Goal: Task Accomplishment & Management: Complete application form

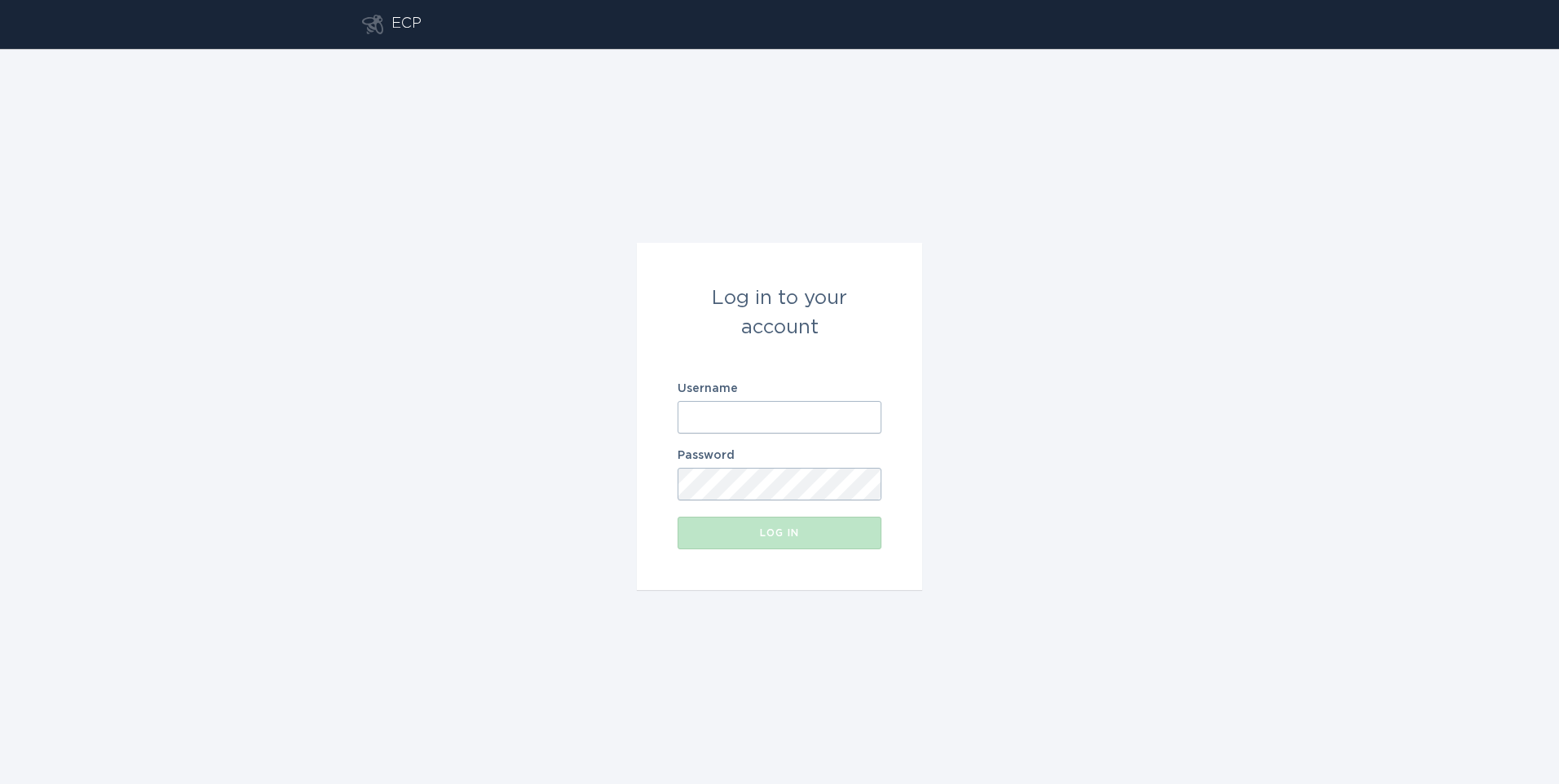
type input "[EMAIL_ADDRESS][DOMAIN_NAME]"
click at [572, 503] on div "Log in to your account Username [EMAIL_ADDRESS][DOMAIN_NAME] Password Log in" at bounding box center [779, 416] width 1559 height 735
click at [735, 524] on button "Log in" at bounding box center [779, 533] width 203 height 33
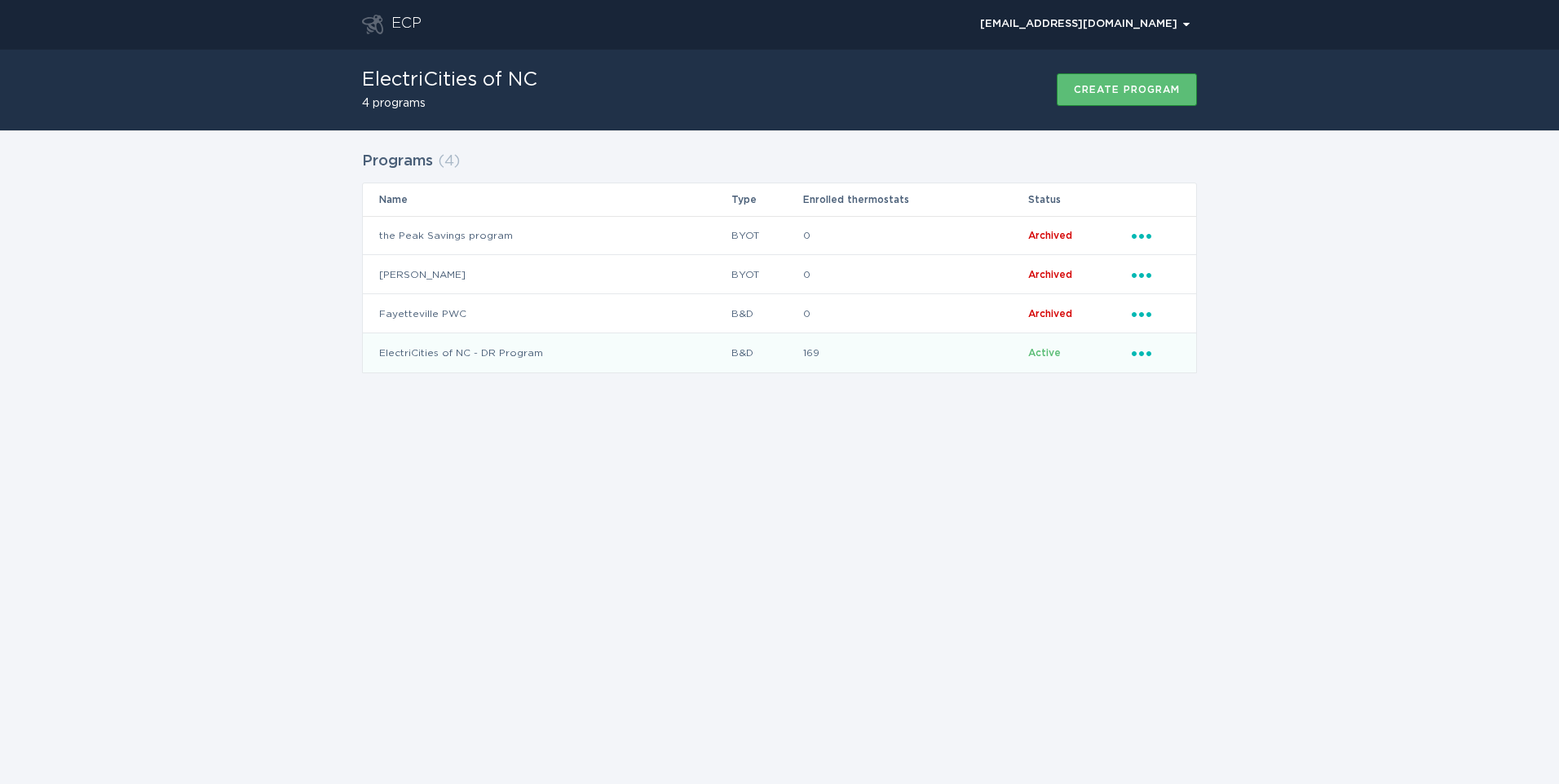
click at [544, 352] on td "ElectriCities of NC - DR Program" at bounding box center [546, 352] width 368 height 39
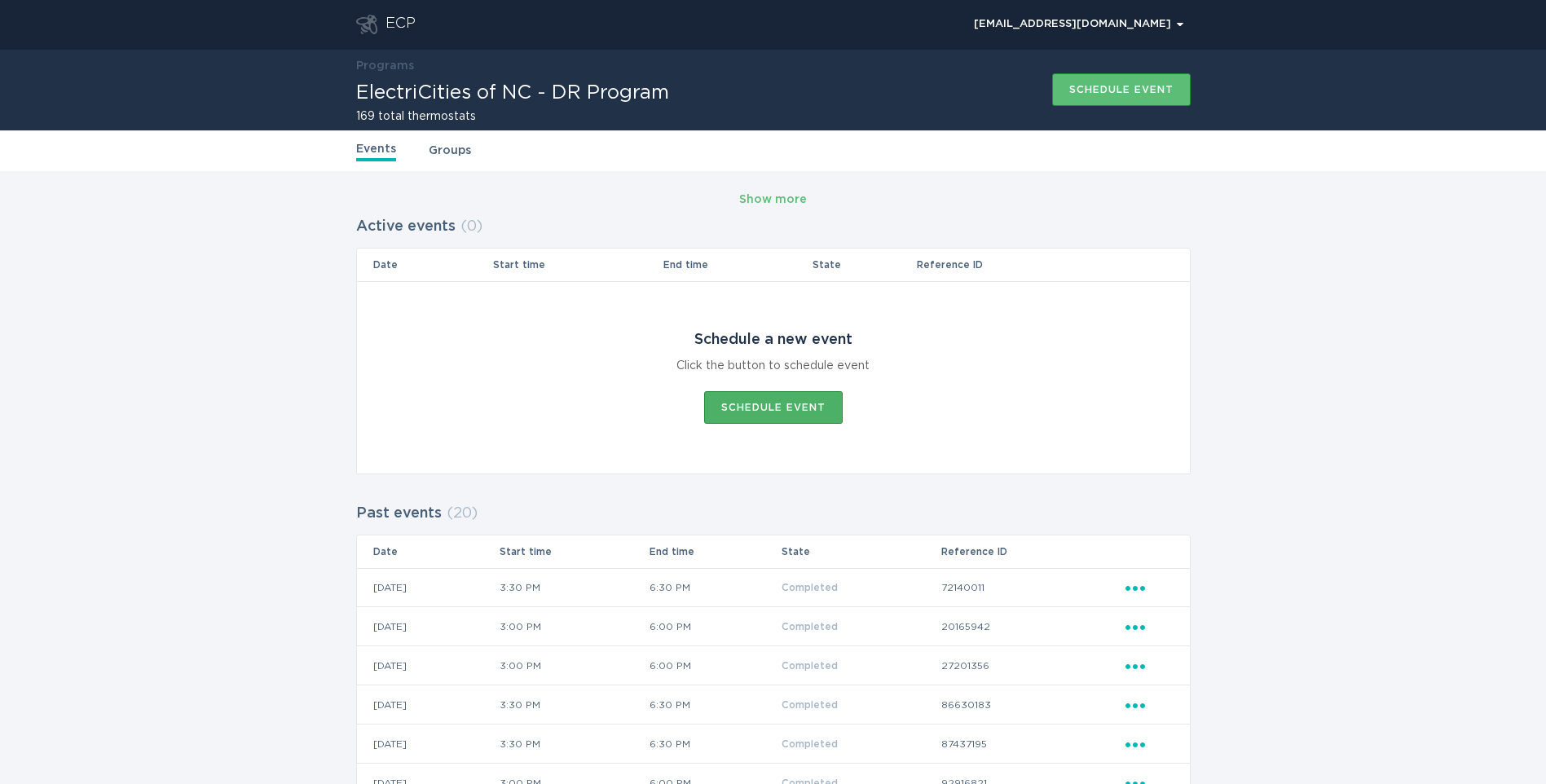
click at [778, 412] on div "Schedule event" at bounding box center [773, 407] width 104 height 10
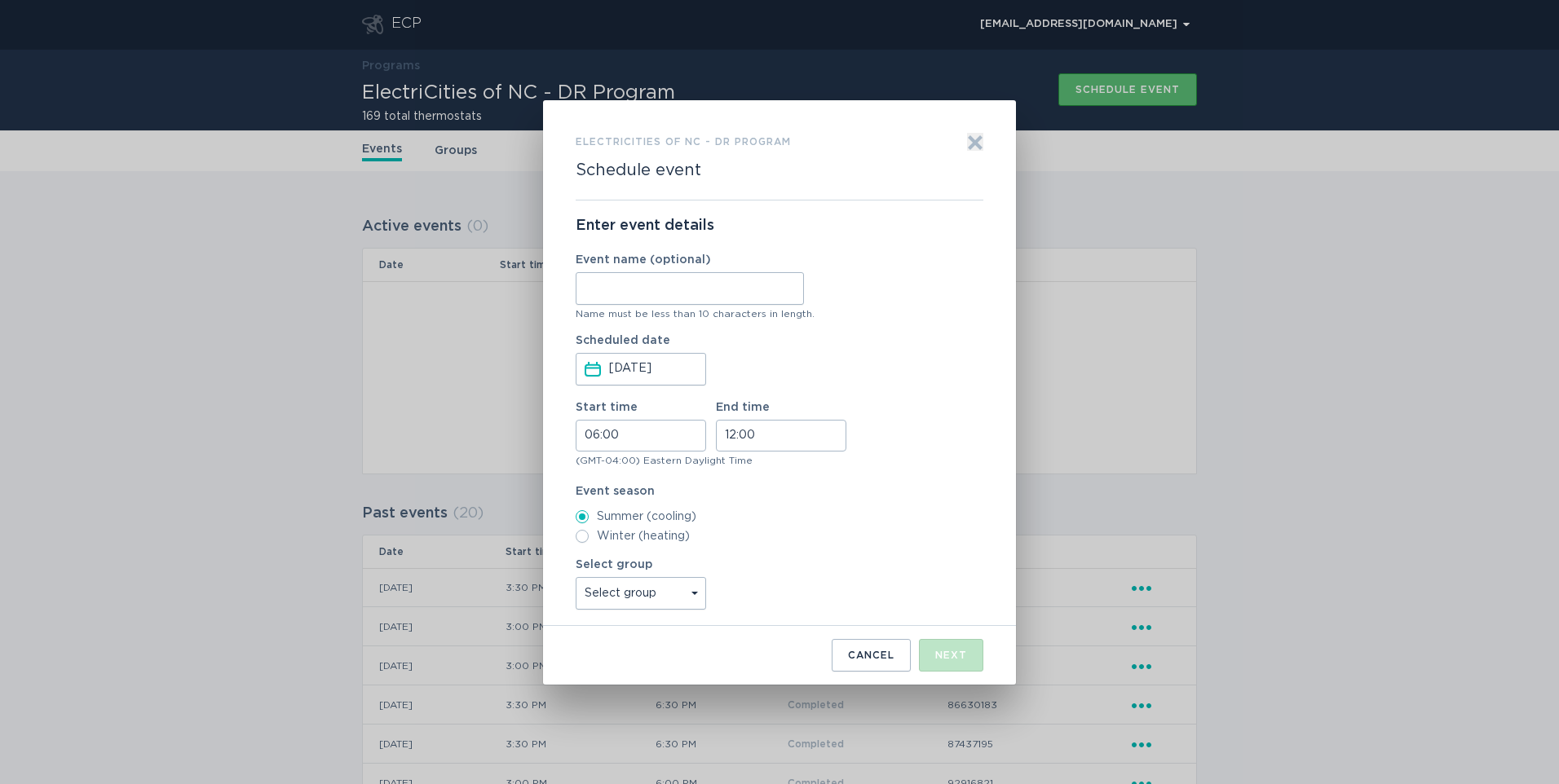
click at [715, 283] on input "Event name (optional)" at bounding box center [689, 289] width 228 height 33
type input "10072025"
click at [686, 435] on input "06:00" at bounding box center [640, 436] width 131 height 32
click at [595, 452] on li "15" at bounding box center [599, 452] width 44 height 20
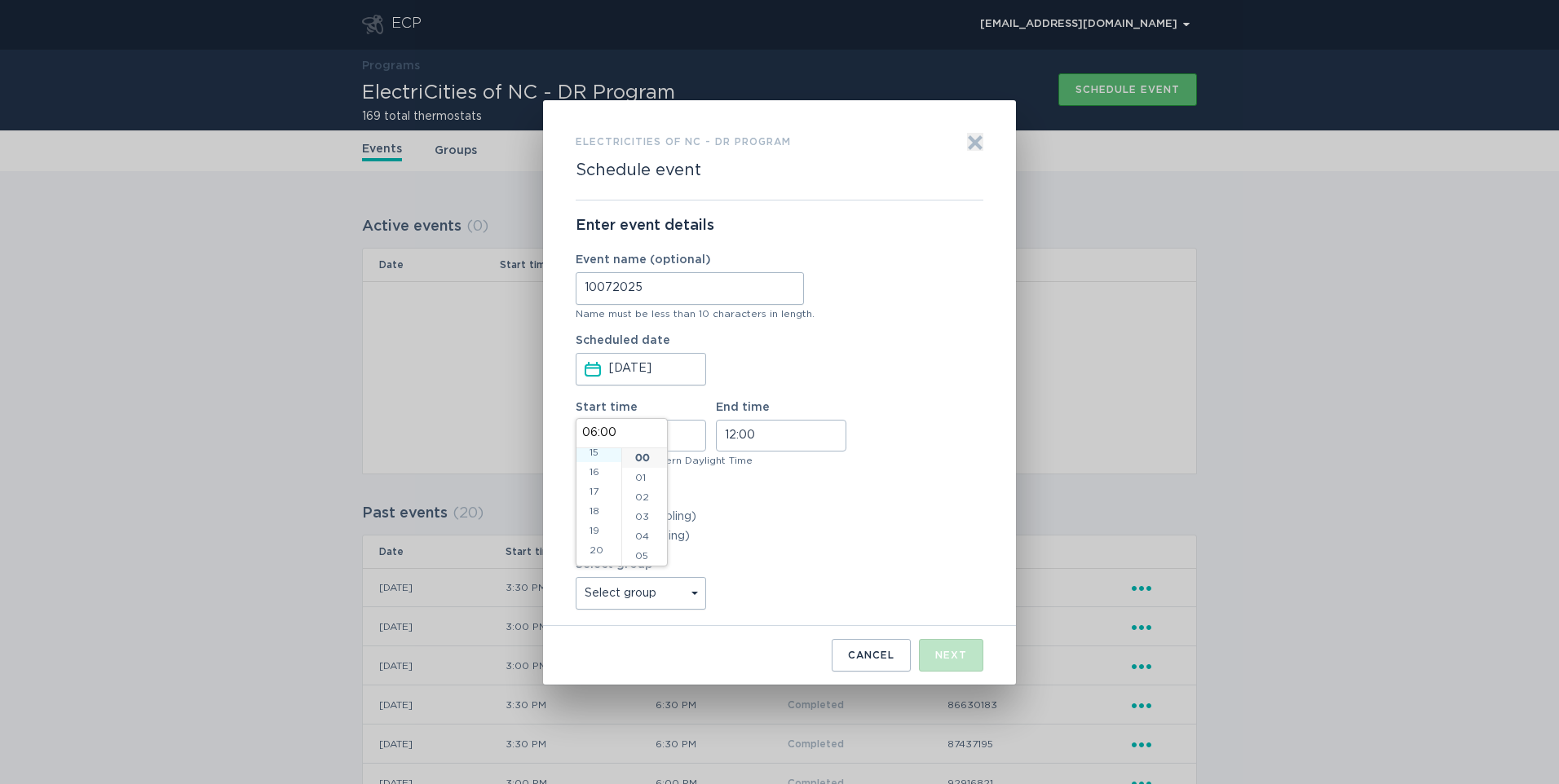
type input "15:00"
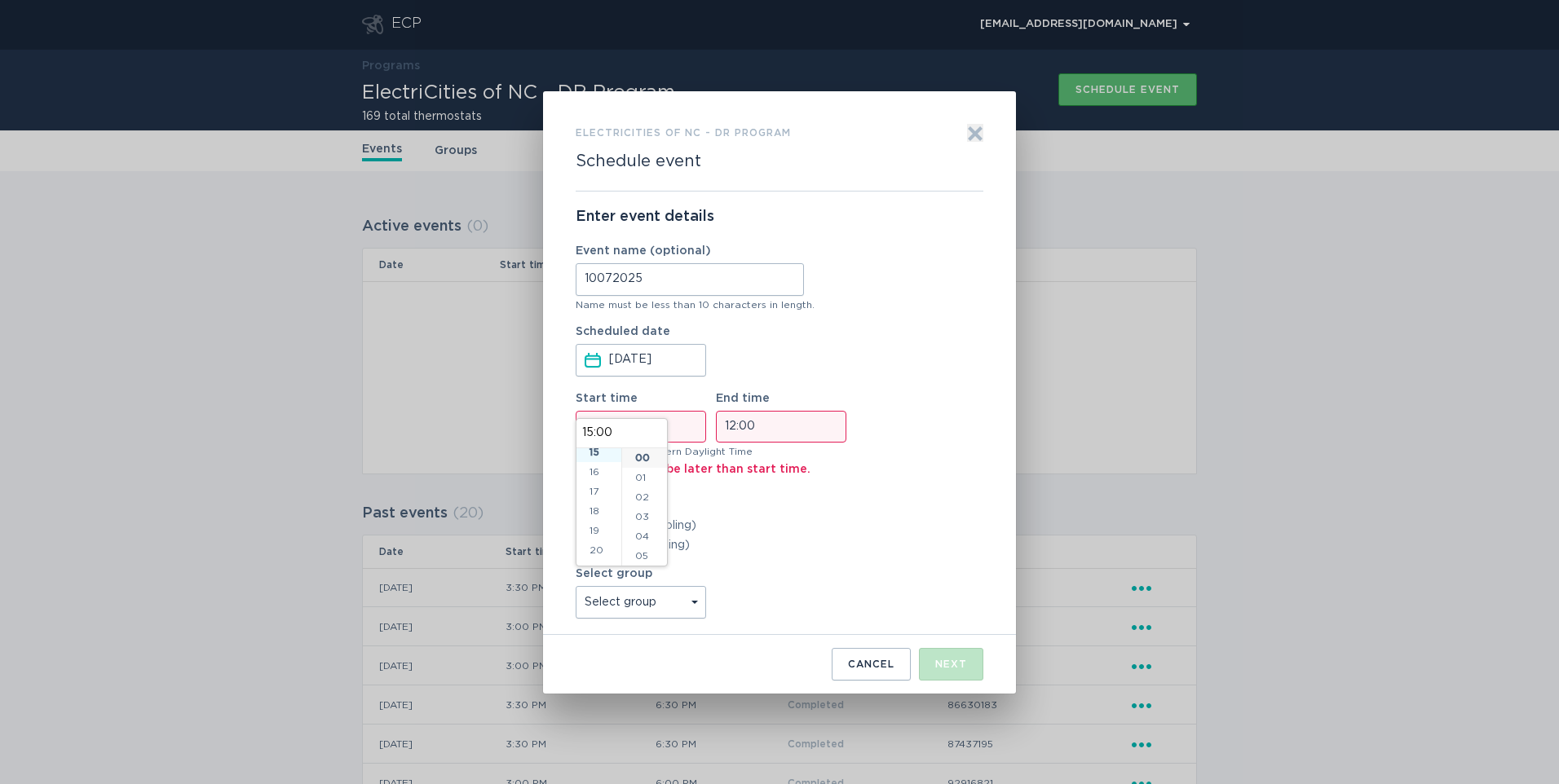
scroll to position [293, 0]
click at [752, 543] on label "Winter (heating)" at bounding box center [779, 545] width 408 height 13
click at [589, 543] on input "Winter (heating)" at bounding box center [582, 545] width 13 height 13
radio input "true"
click at [800, 433] on input "12:00" at bounding box center [781, 427] width 131 height 32
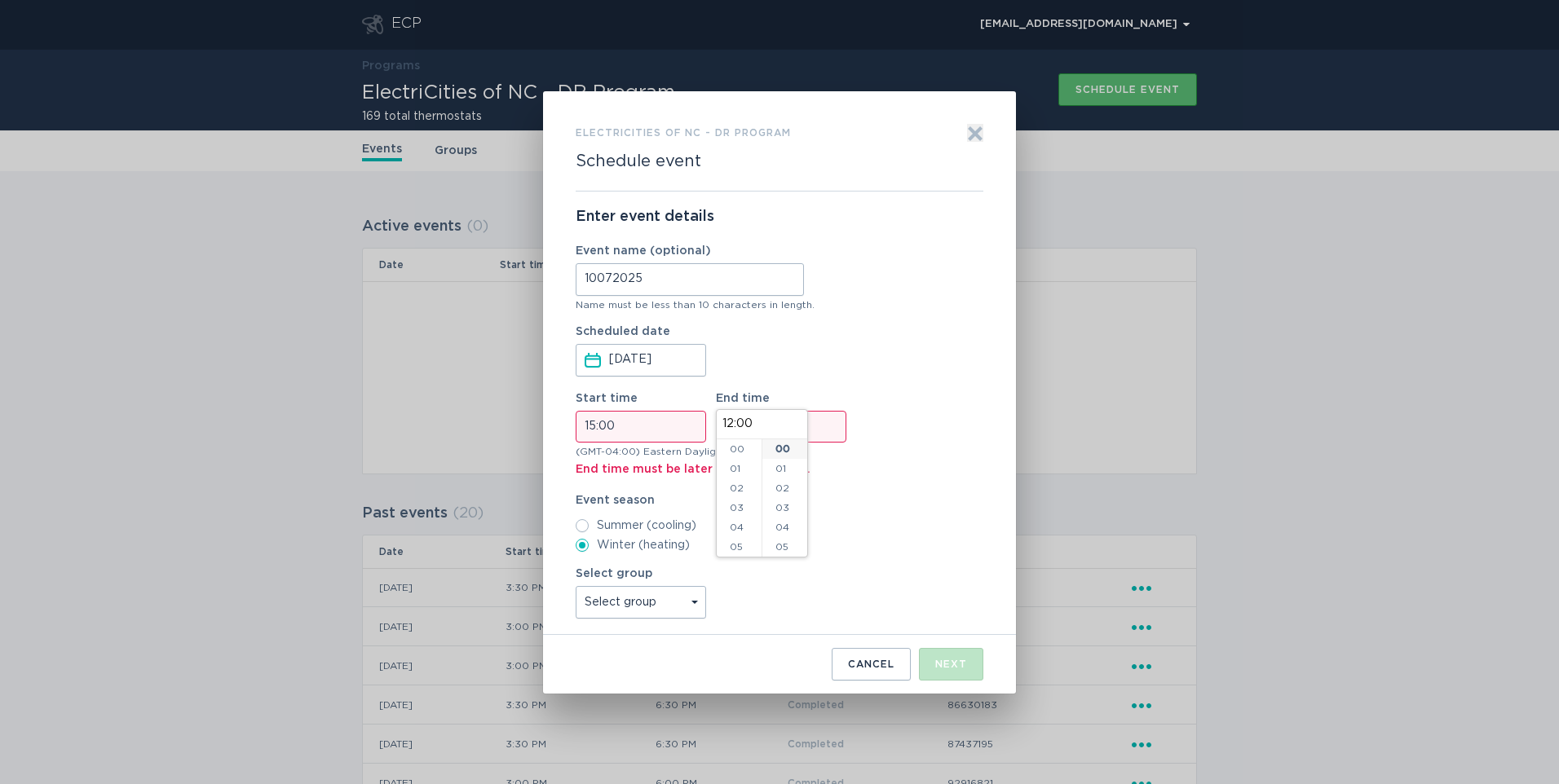
scroll to position [234, 0]
click at [744, 519] on li "19" at bounding box center [739, 519] width 44 height 20
type input "19:00"
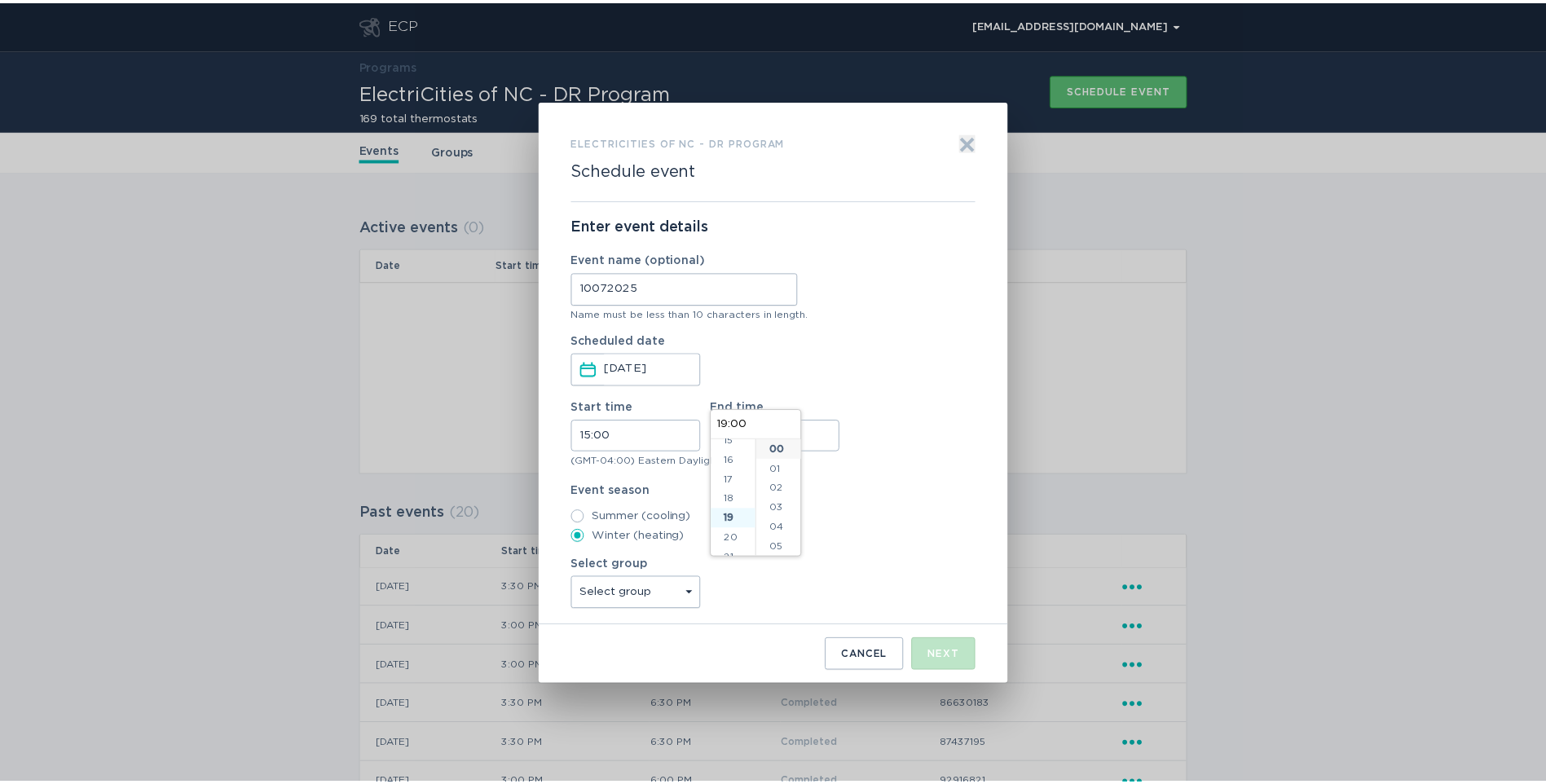
scroll to position [352, 0]
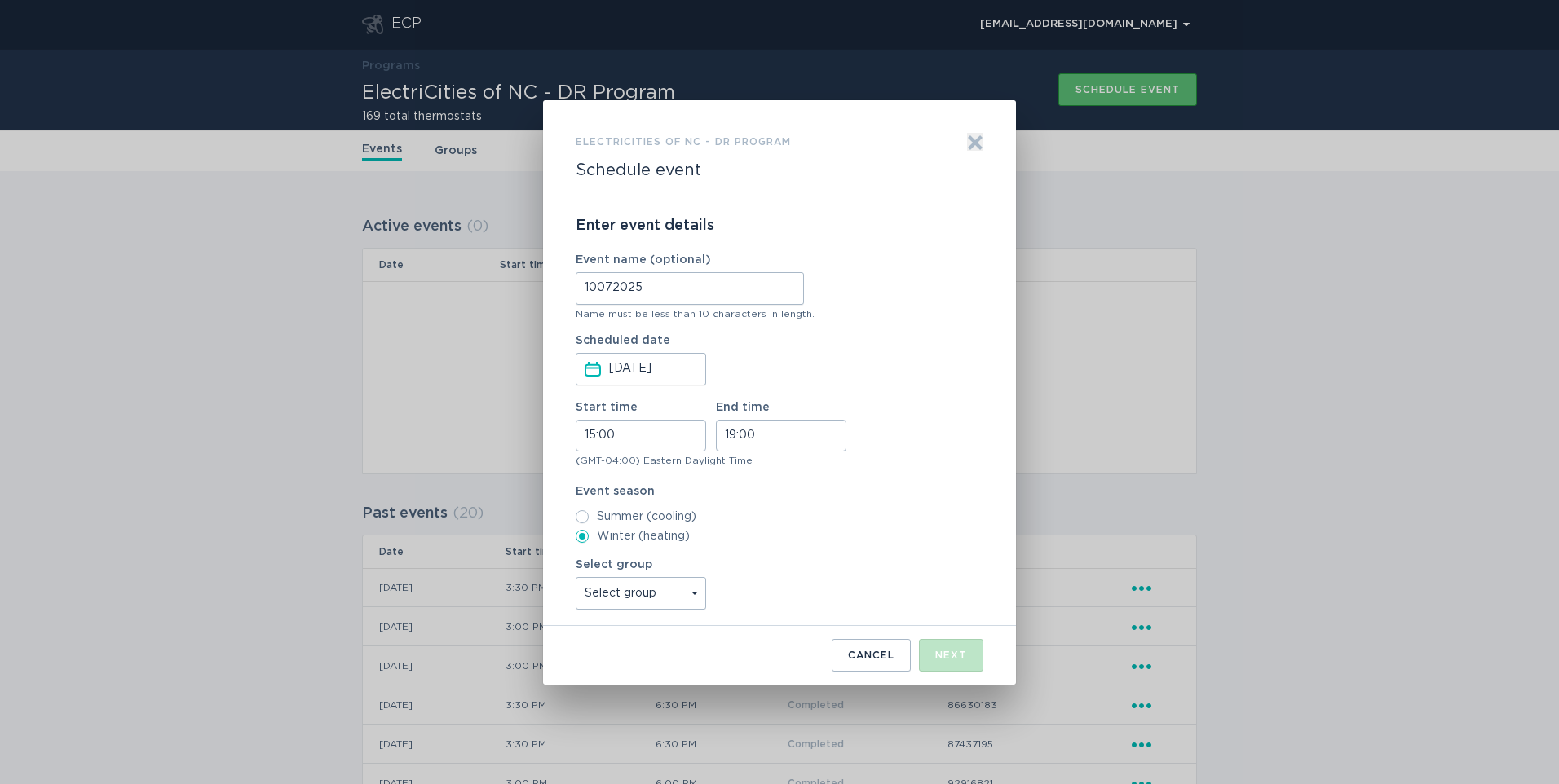
click at [870, 505] on div "Event season Summer (cooling) Winter (heating)" at bounding box center [779, 514] width 408 height 57
click at [604, 513] on label "Summer (cooling)" at bounding box center [779, 517] width 408 height 13
click at [589, 513] on input "Summer (cooling)" at bounding box center [582, 517] width 13 height 13
radio input "true"
click at [681, 599] on select "Select group [GEOGRAPHIC_DATA] [GEOGRAPHIC_DATA] [GEOGRAPHIC_DATA] [GEOGRAPHIC_…" at bounding box center [640, 593] width 131 height 33
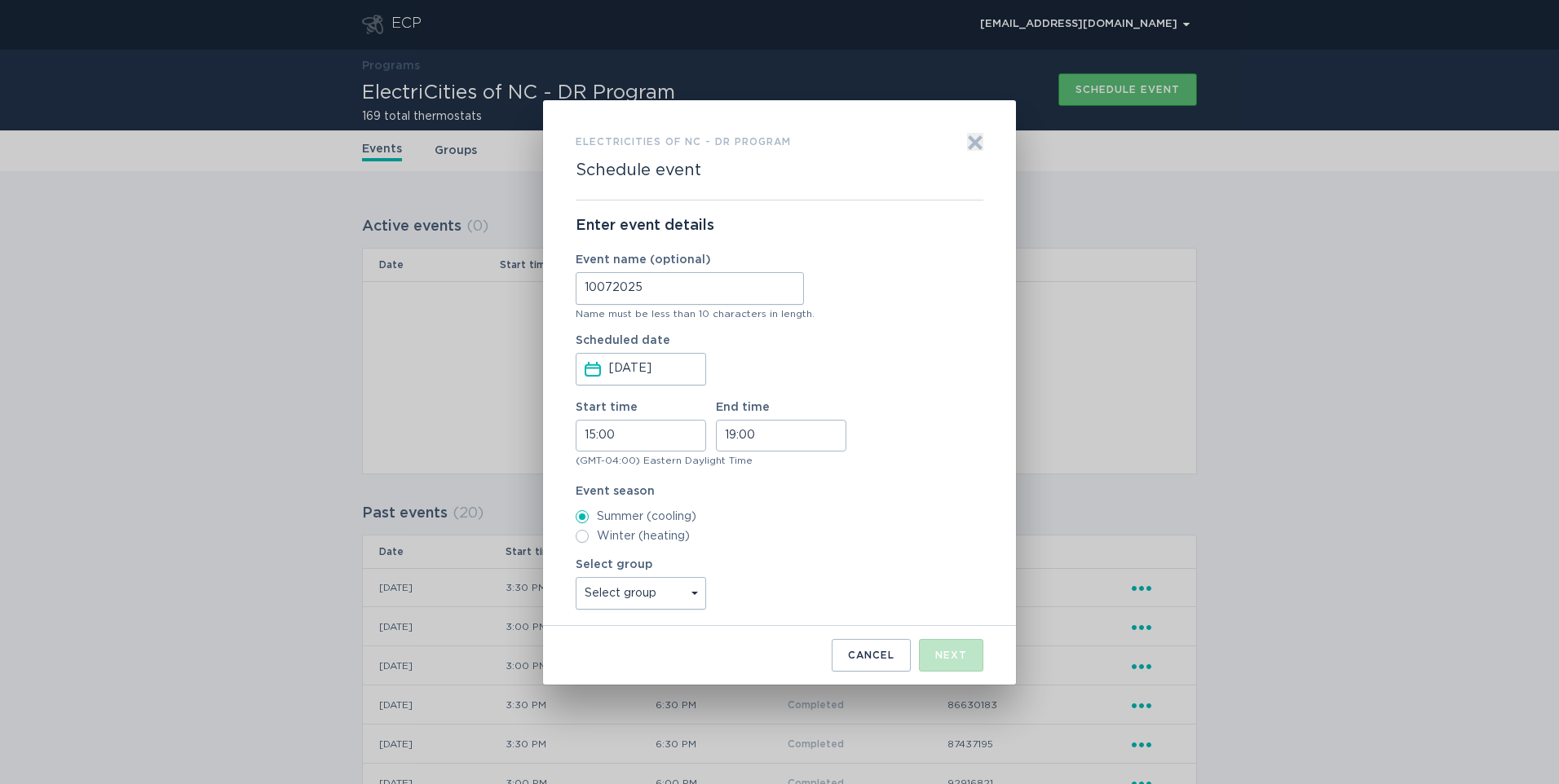
select select "3d4c1376336f48678d79bb793ec6c5f7"
click at [576, 577] on select "Select group [GEOGRAPHIC_DATA] [GEOGRAPHIC_DATA] [GEOGRAPHIC_DATA] [GEOGRAPHIC_…" at bounding box center [640, 593] width 131 height 33
click at [955, 650] on div "Next" at bounding box center [951, 654] width 32 height 10
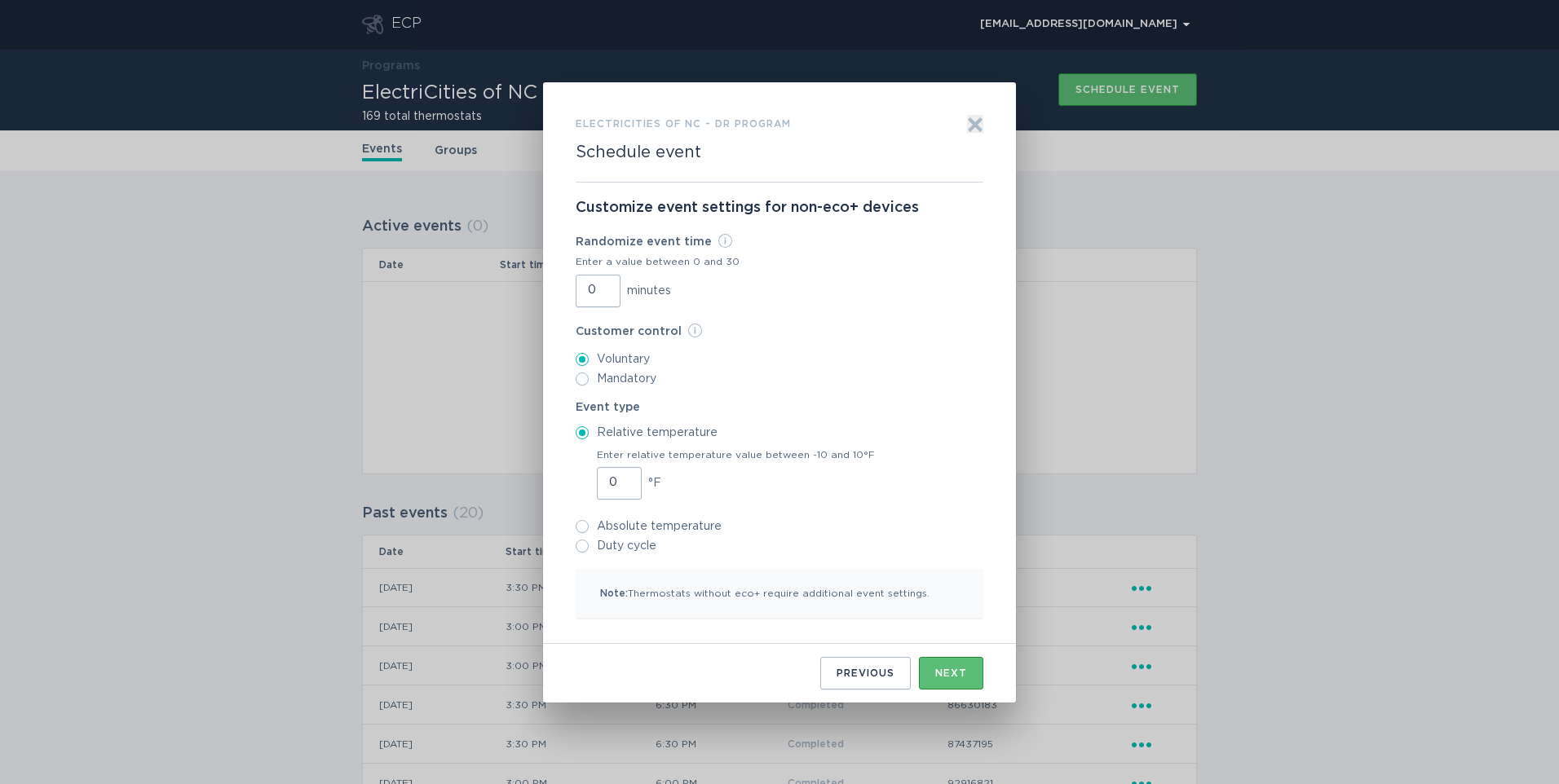
click at [583, 546] on input "Duty cycle" at bounding box center [582, 546] width 13 height 13
radio input "true"
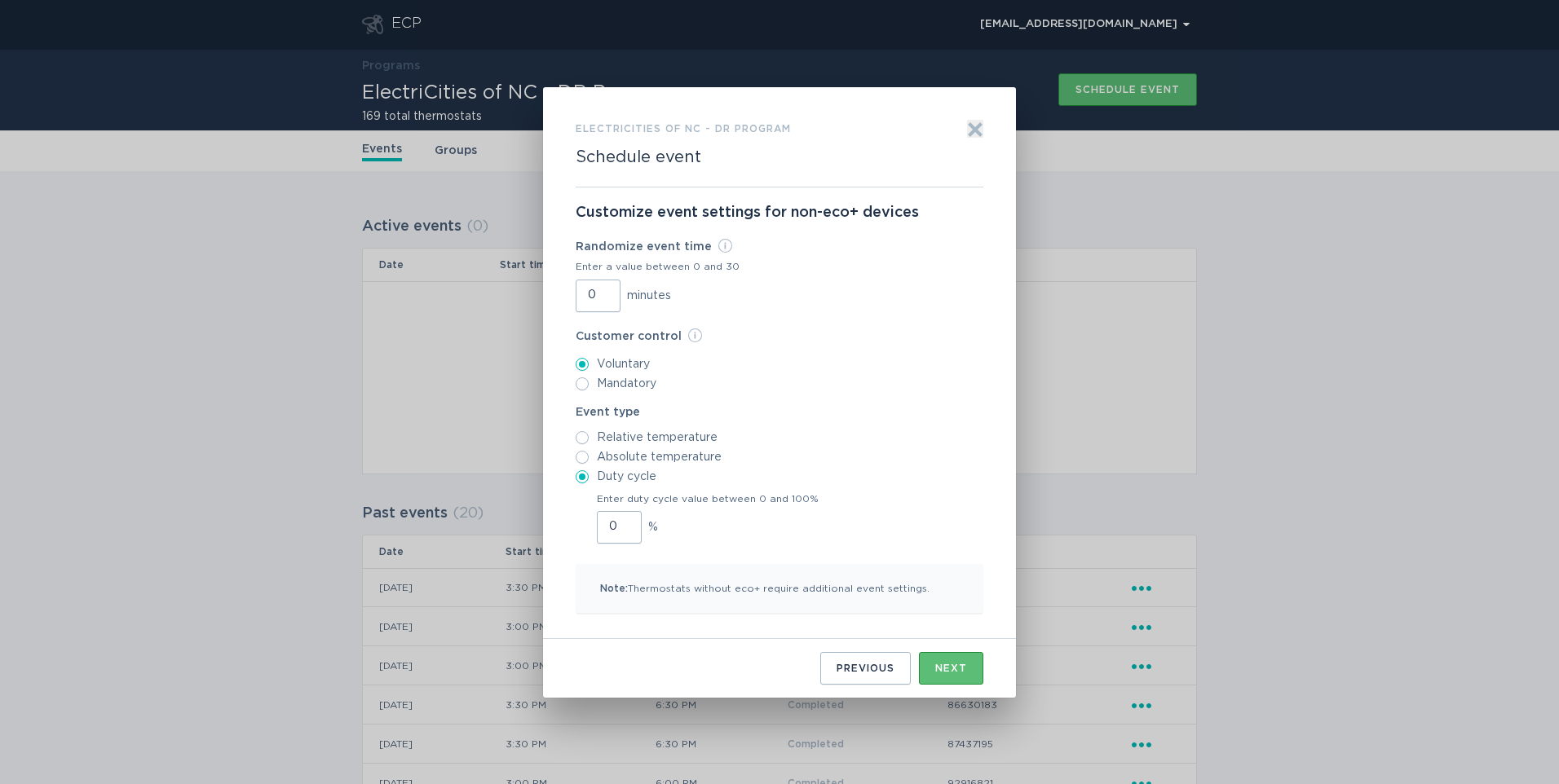
click at [607, 532] on input "0" at bounding box center [619, 527] width 44 height 33
type input "30"
click at [814, 532] on div "Enter duty cycle value between 0 and 100% 30 %" at bounding box center [779, 517] width 408 height 54
click at [945, 675] on button "Next" at bounding box center [951, 668] width 65 height 33
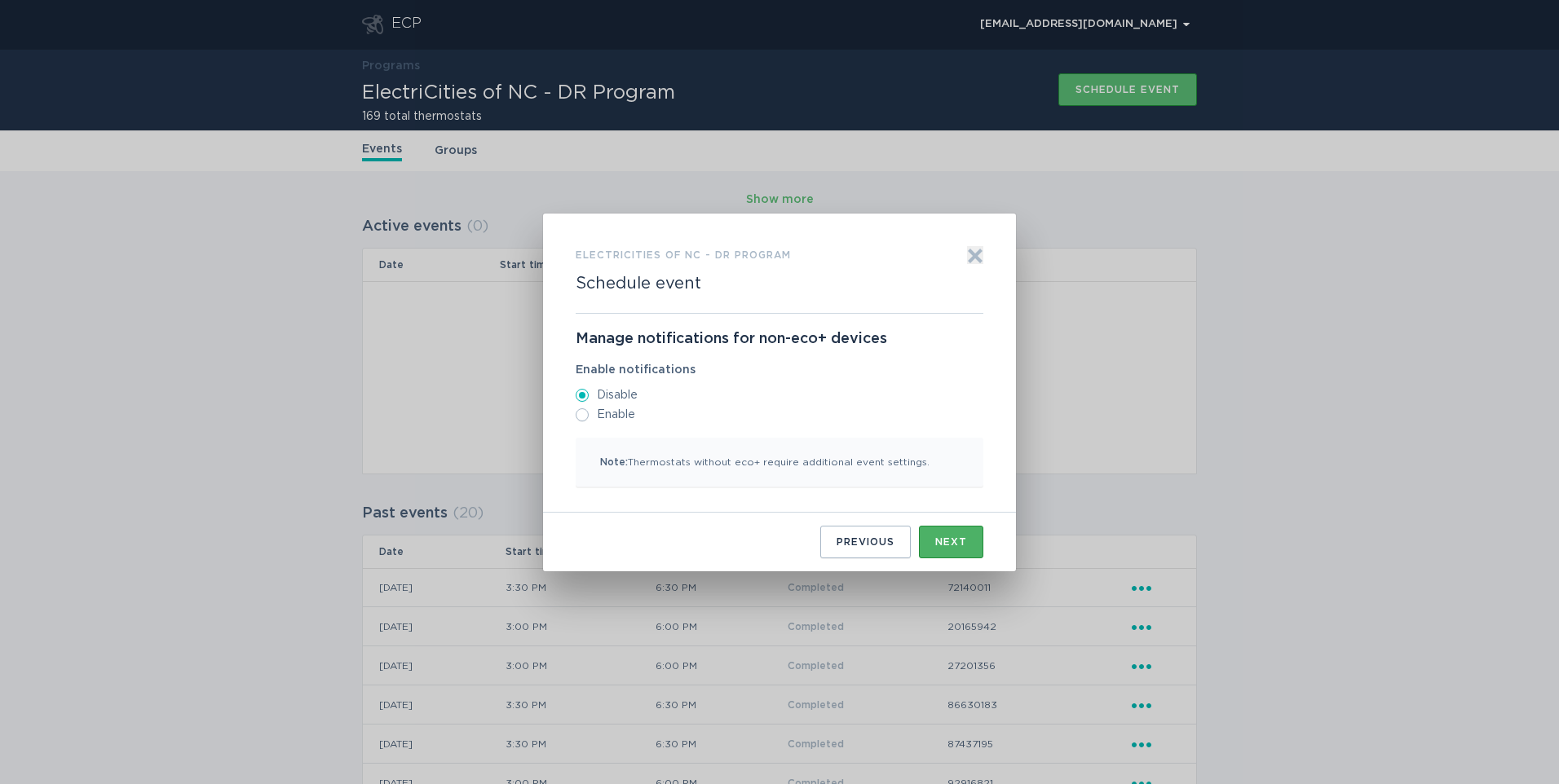
click at [951, 535] on button "Next" at bounding box center [951, 542] width 65 height 33
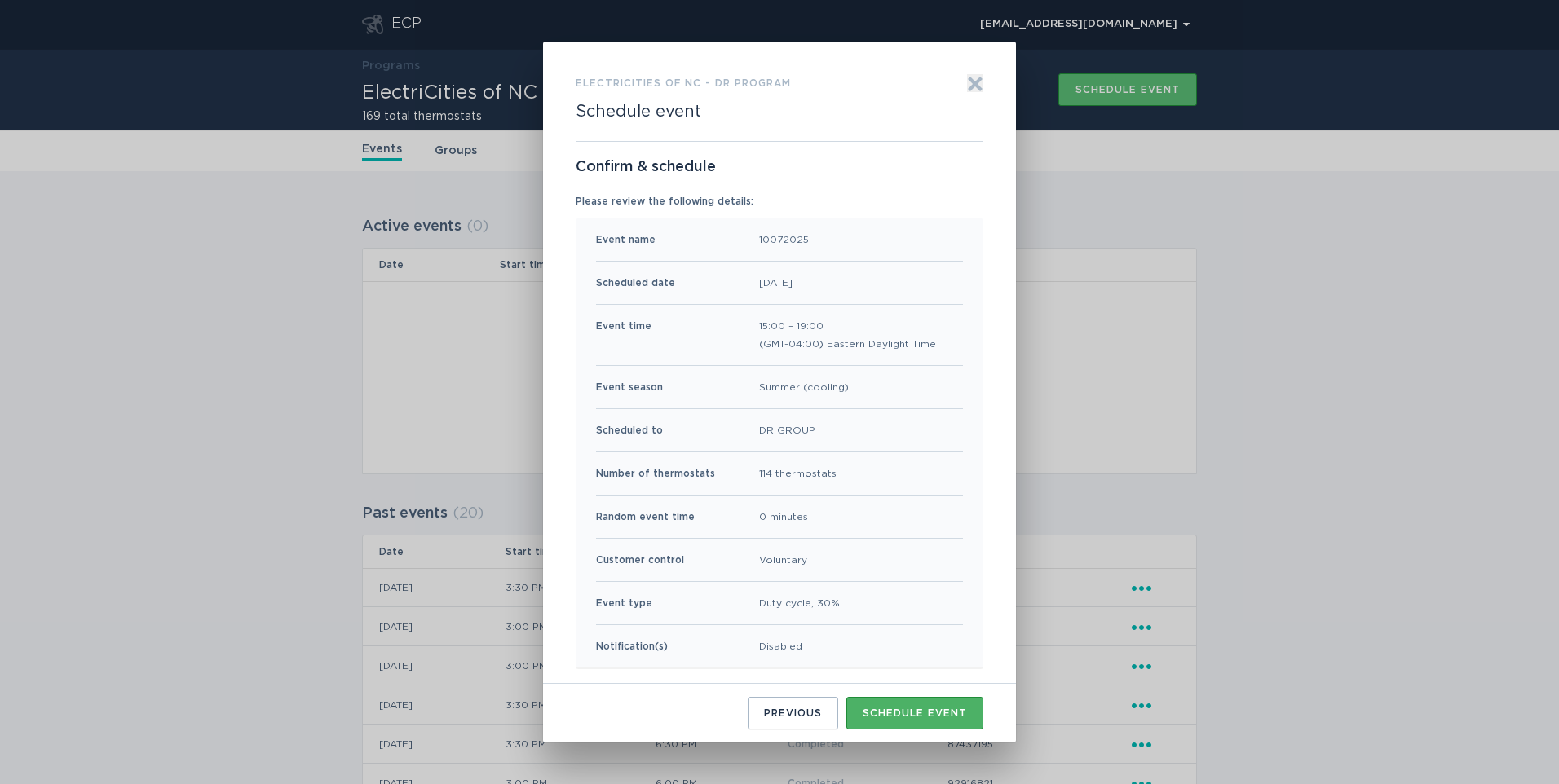
click at [906, 711] on div "Schedule event" at bounding box center [914, 713] width 104 height 10
